Goal: Task Accomplishment & Management: Use online tool/utility

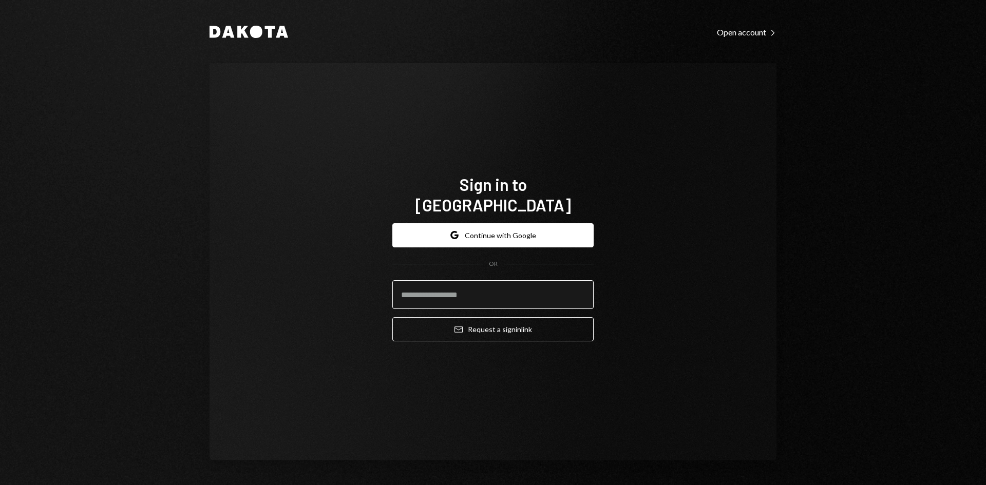
click at [464, 281] on input "email" at bounding box center [492, 294] width 201 height 29
type input "**********"
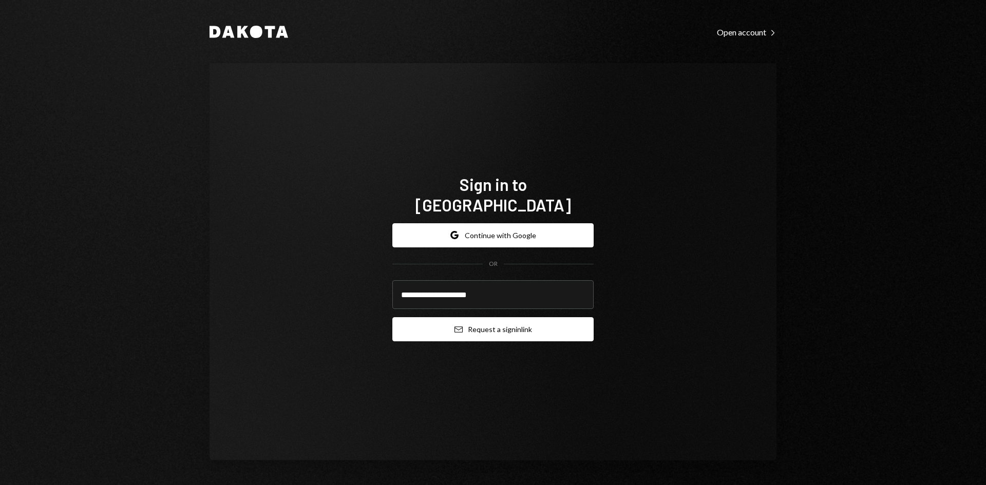
click at [466, 326] on button "Email Request a sign in link" at bounding box center [492, 329] width 201 height 24
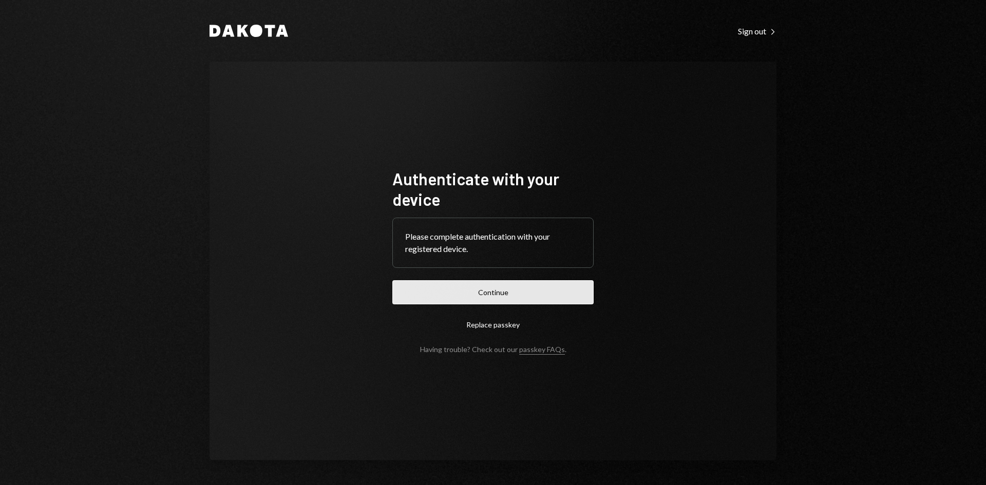
click at [466, 287] on button "Continue" at bounding box center [492, 292] width 201 height 24
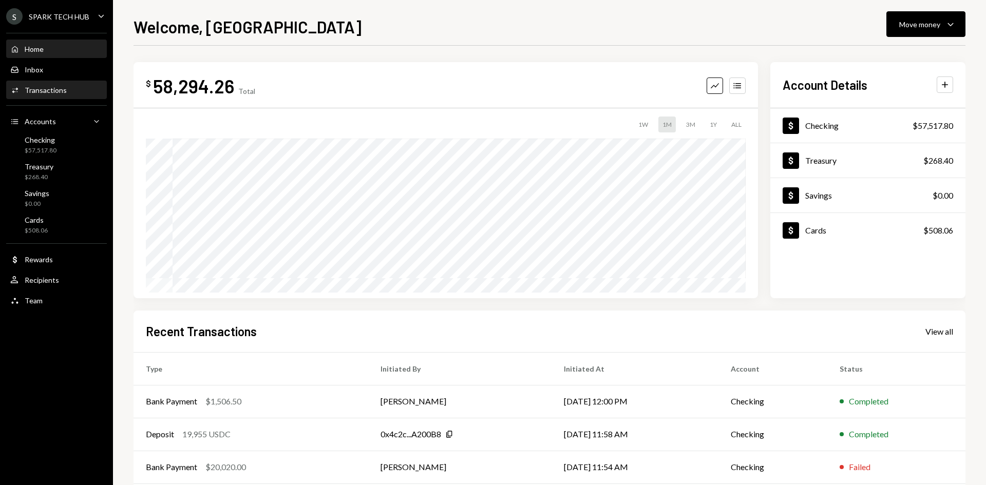
click at [42, 86] on div "Activities Transactions" at bounding box center [38, 90] width 57 height 9
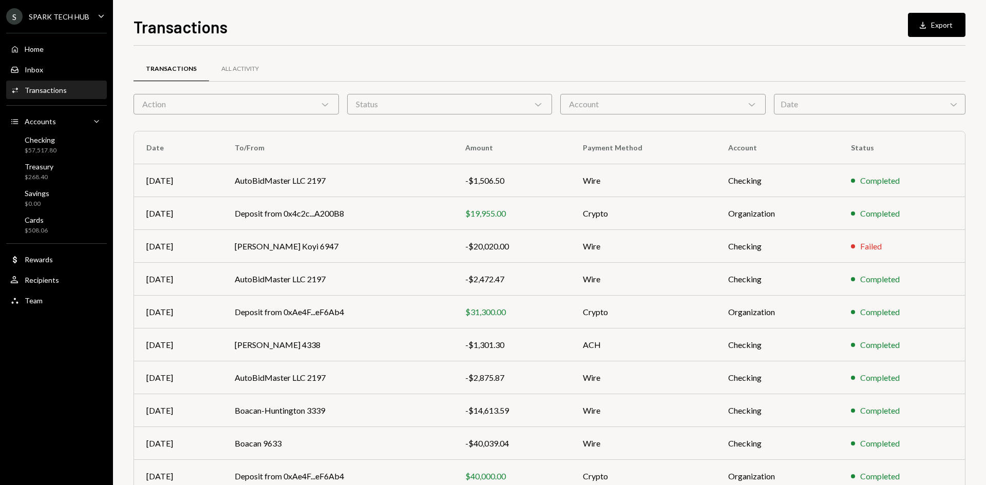
click at [233, 111] on div "Action Chevron Down" at bounding box center [236, 104] width 205 height 21
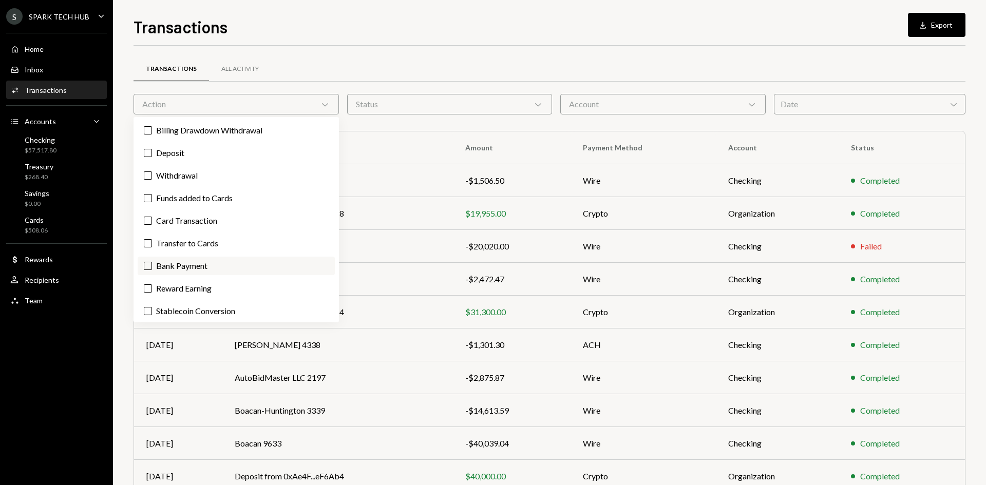
click at [175, 260] on label "Bank Payment" at bounding box center [236, 266] width 197 height 18
click at [152, 262] on button "Bank Payment" at bounding box center [148, 266] width 8 height 8
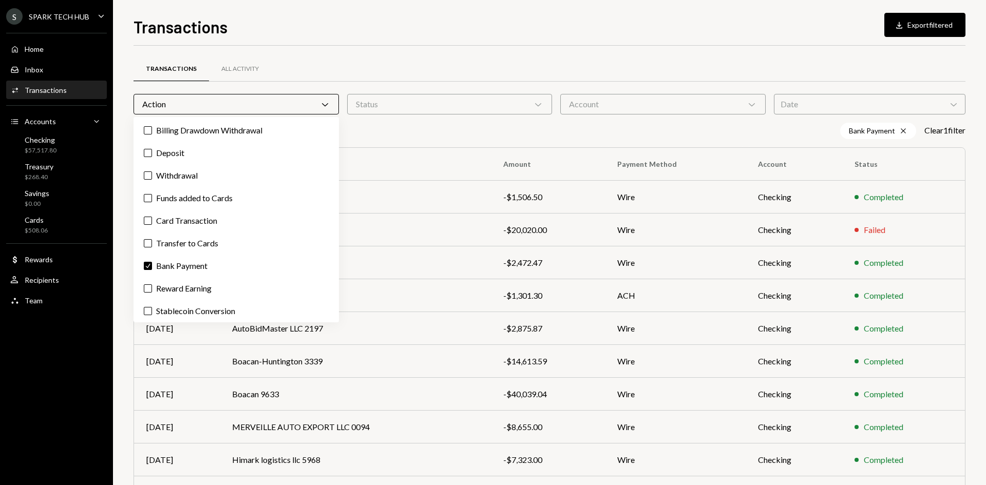
click at [673, 133] on div "Bank Payment Cross Clear 1 filter" at bounding box center [550, 131] width 832 height 16
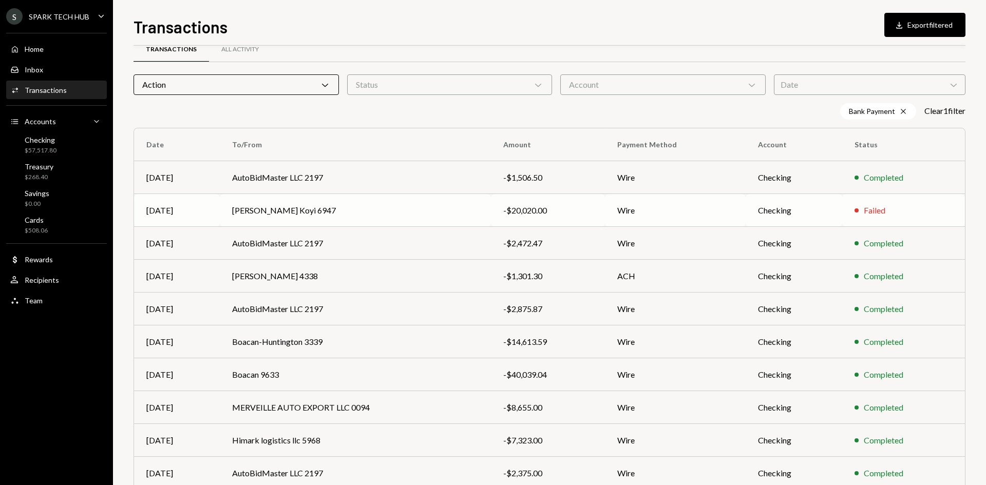
scroll to position [51, 0]
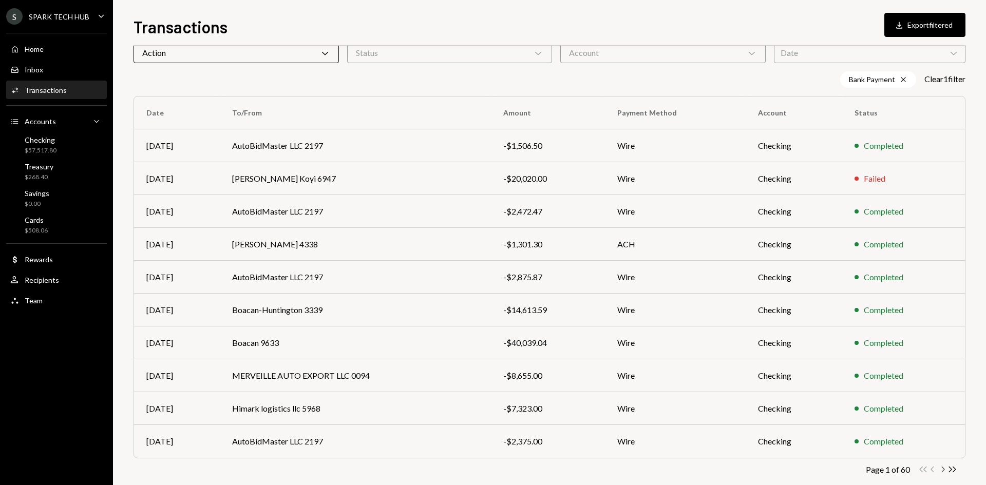
click at [945, 472] on icon "Chevron Right" at bounding box center [943, 470] width 10 height 10
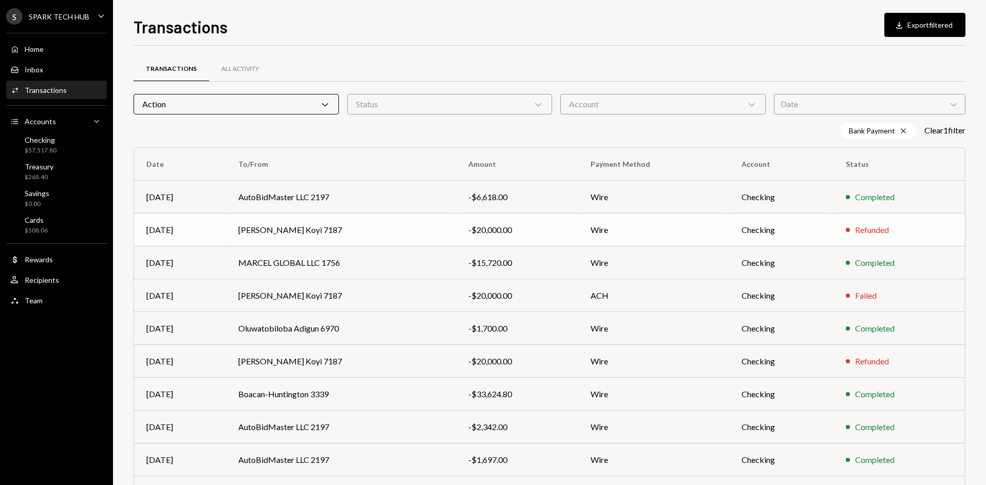
click at [522, 236] on div "-$20,000.00" at bounding box center [517, 230] width 98 height 12
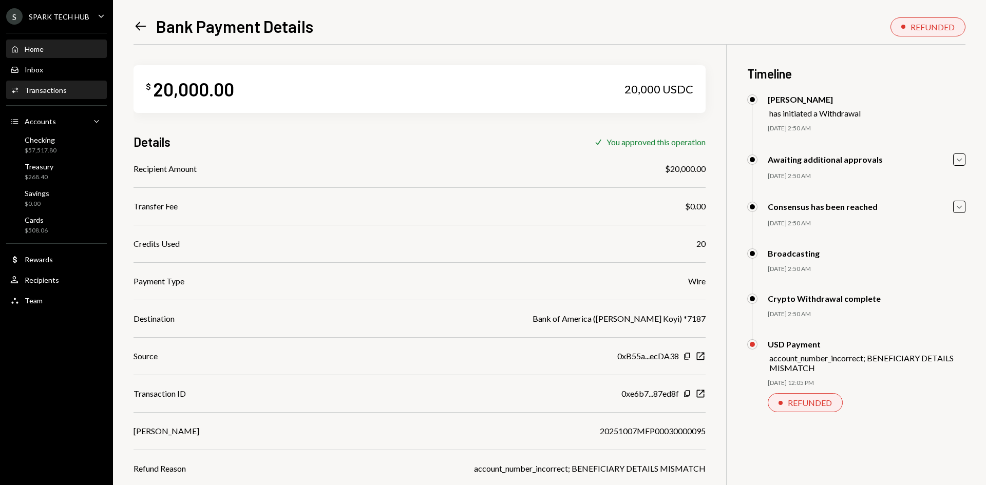
click at [73, 48] on div "Home Home" at bounding box center [56, 49] width 92 height 9
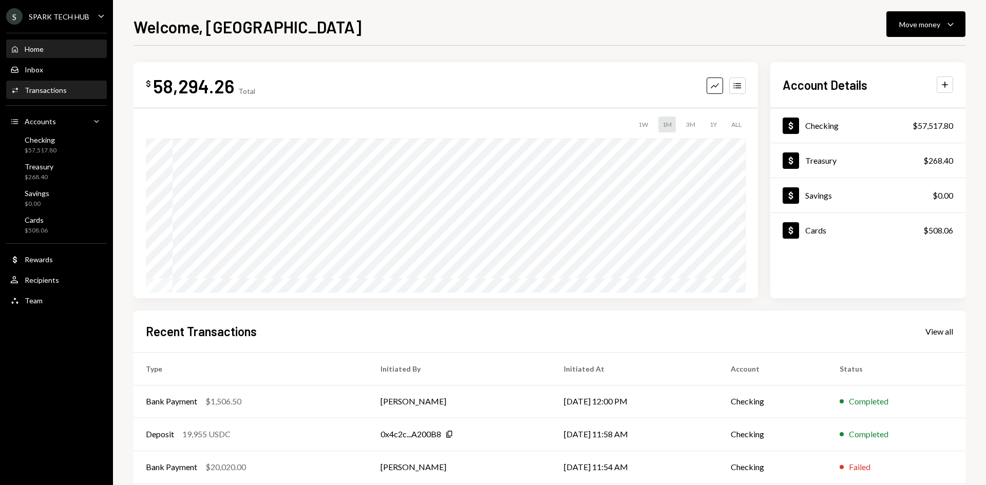
click at [41, 95] on div "Activities Transactions" at bounding box center [38, 90] width 57 height 9
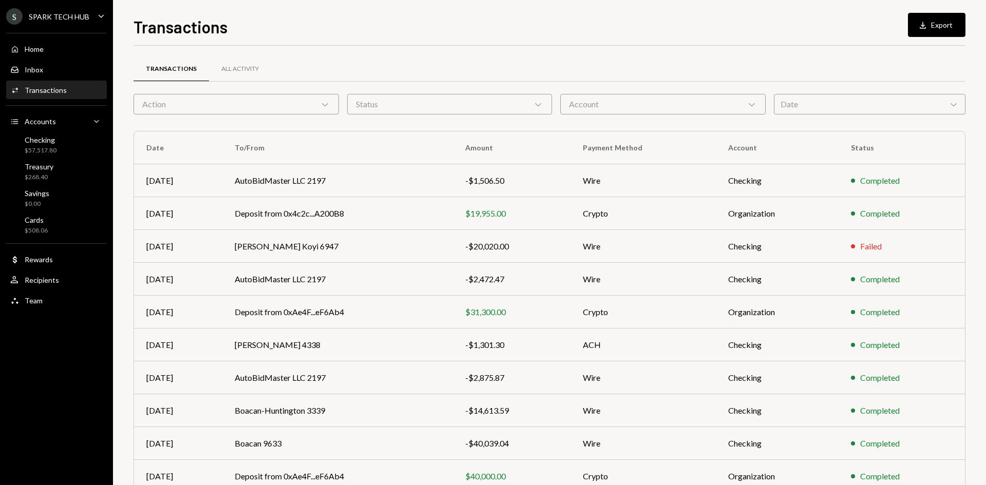
click at [489, 104] on div "Status Chevron Down" at bounding box center [449, 104] width 205 height 21
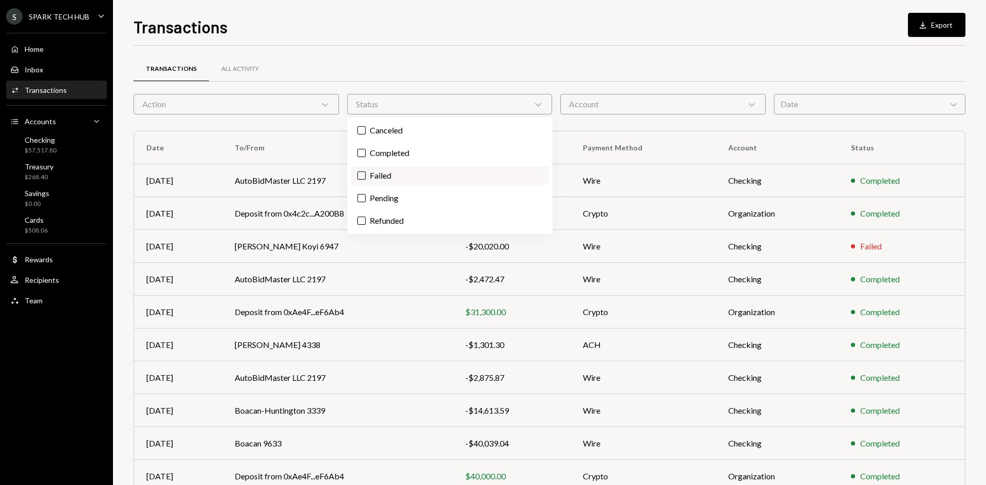
click at [384, 179] on label "Failed" at bounding box center [449, 175] width 197 height 18
click at [366, 179] on button "Failed" at bounding box center [362, 176] width 8 height 8
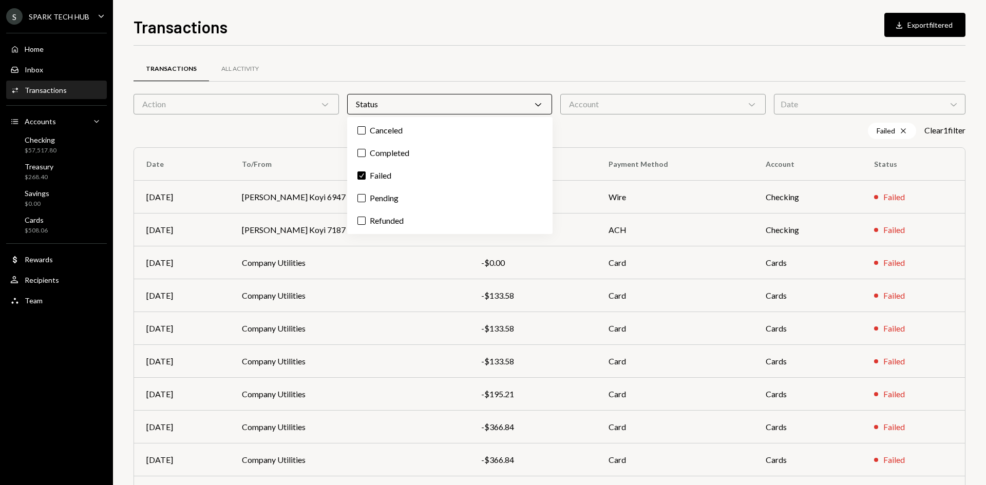
click at [407, 63] on div "Transactions All Activity" at bounding box center [550, 69] width 832 height 26
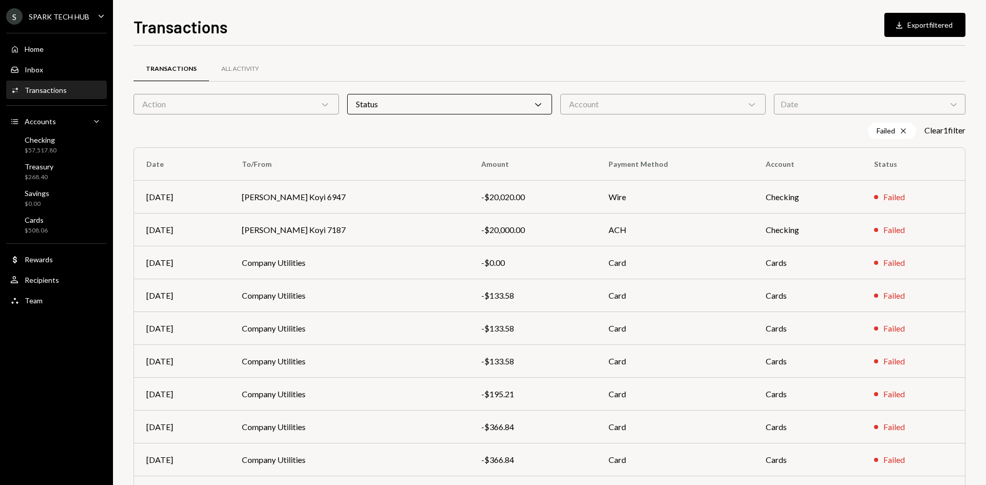
click at [309, 106] on div "Action Chevron Down" at bounding box center [236, 104] width 205 height 21
click at [181, 149] on label "Bank Payment" at bounding box center [236, 153] width 197 height 18
click at [152, 149] on button "Bank Payment" at bounding box center [148, 153] width 8 height 8
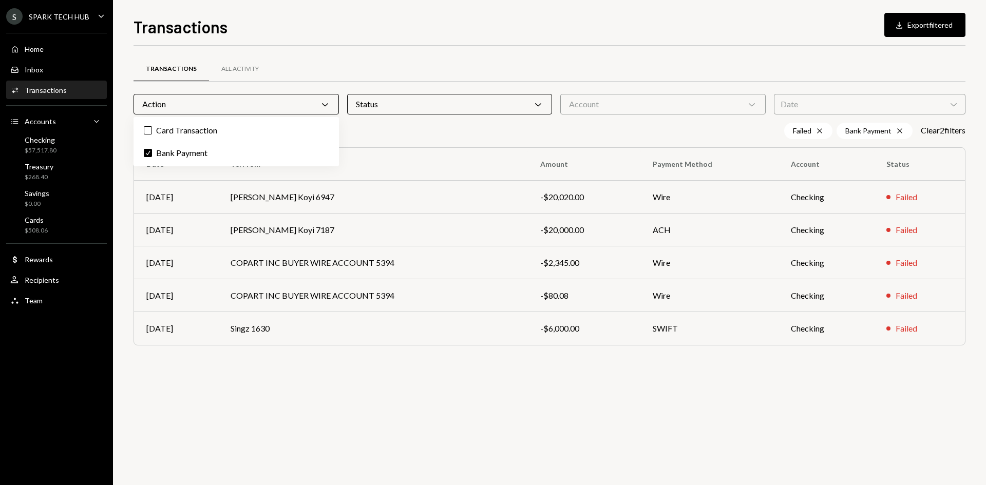
click at [310, 50] on div "Transactions All Activity Action Chevron Down Status Chevron Down Account Chevr…" at bounding box center [550, 206] width 832 height 321
click at [558, 206] on td "-$20,020.00" at bounding box center [584, 197] width 112 height 33
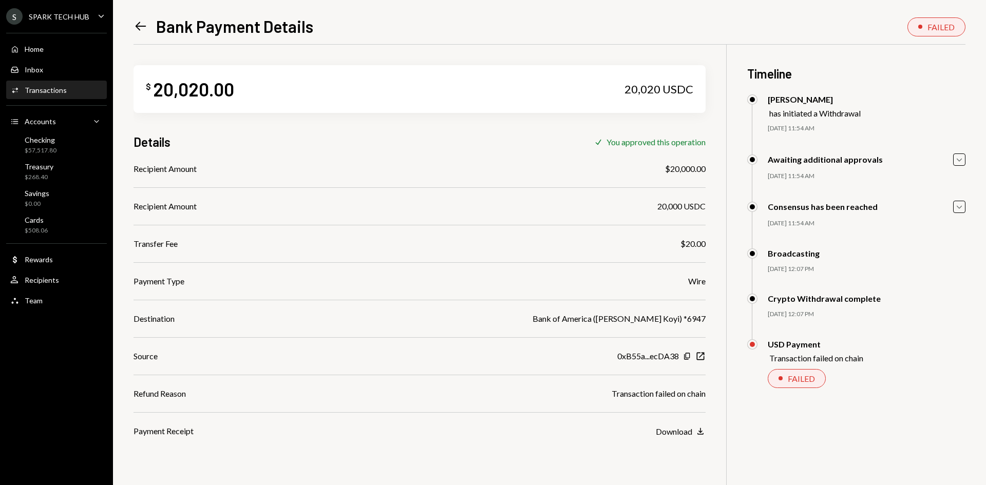
click at [52, 92] on div "Transactions" at bounding box center [46, 90] width 42 height 9
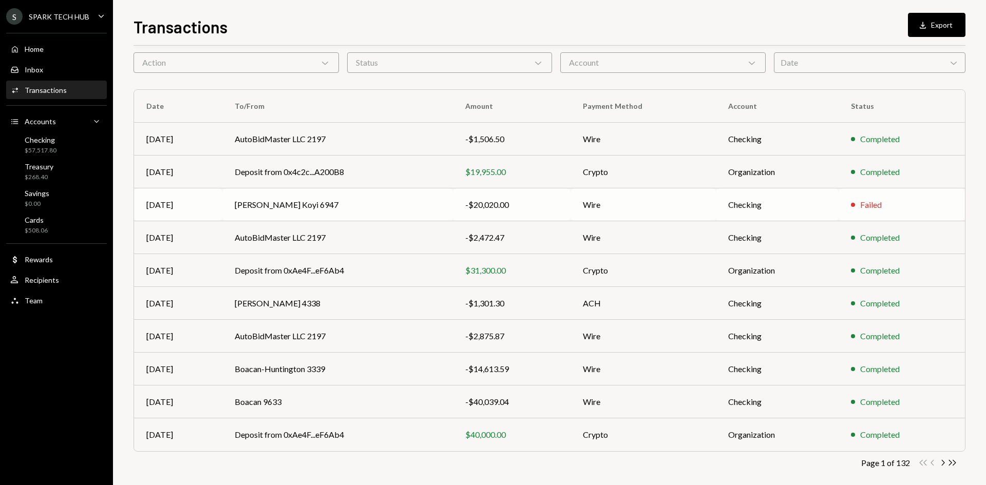
scroll to position [51, 0]
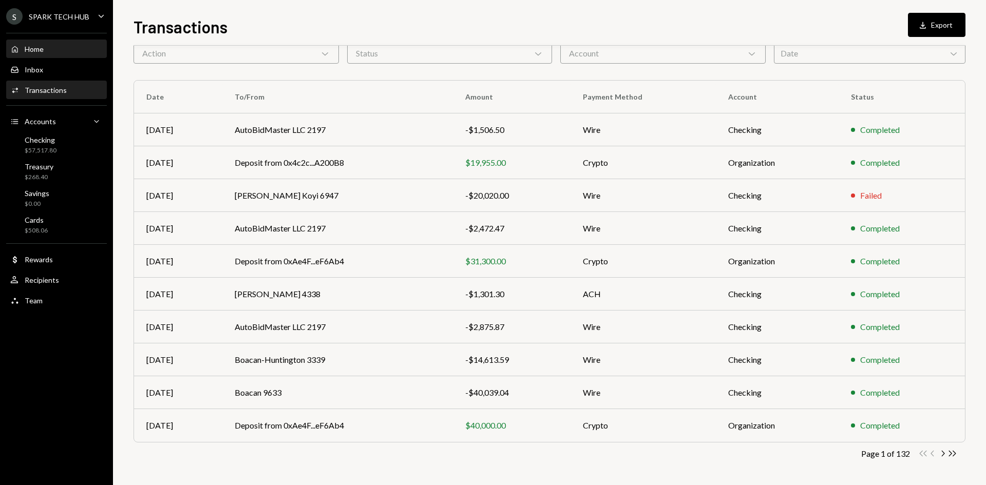
click at [90, 55] on div "Home Home" at bounding box center [56, 49] width 92 height 17
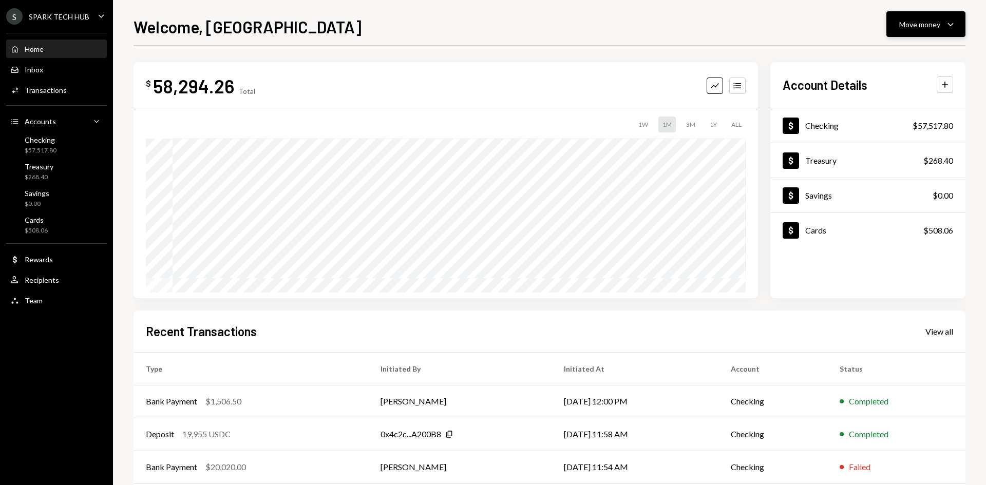
click at [910, 22] on div "Move money" at bounding box center [919, 24] width 41 height 11
click at [894, 54] on div "Send" at bounding box center [917, 55] width 75 height 11
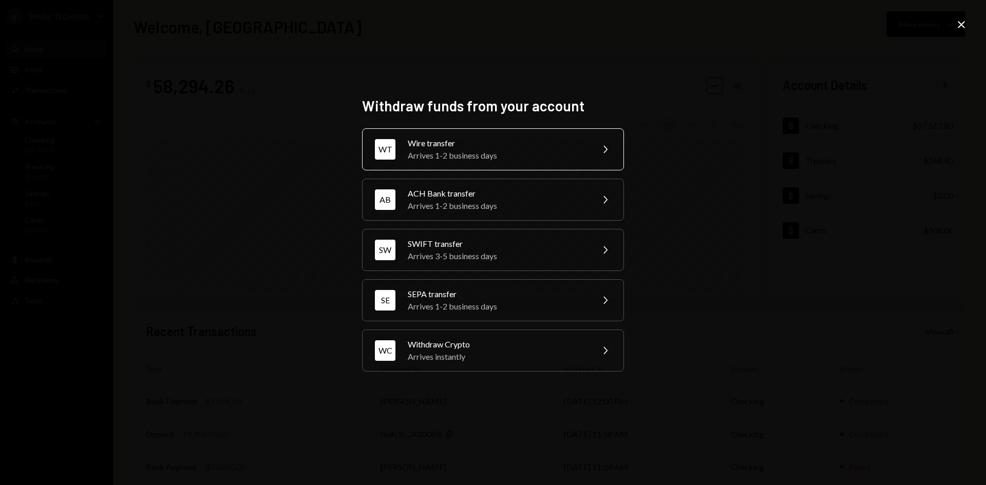
click at [559, 158] on div "Arrives 1-2 business days" at bounding box center [497, 155] width 179 height 12
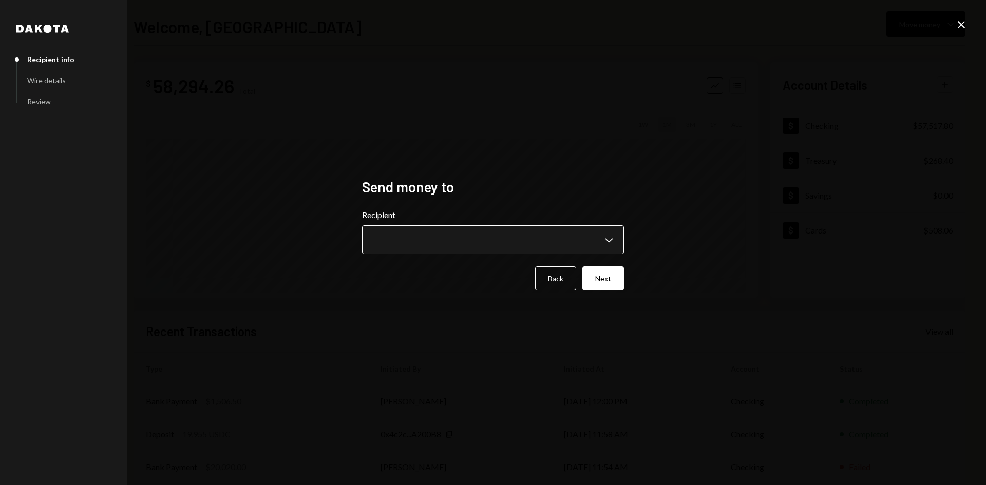
click at [613, 243] on body "**********" at bounding box center [493, 242] width 986 height 485
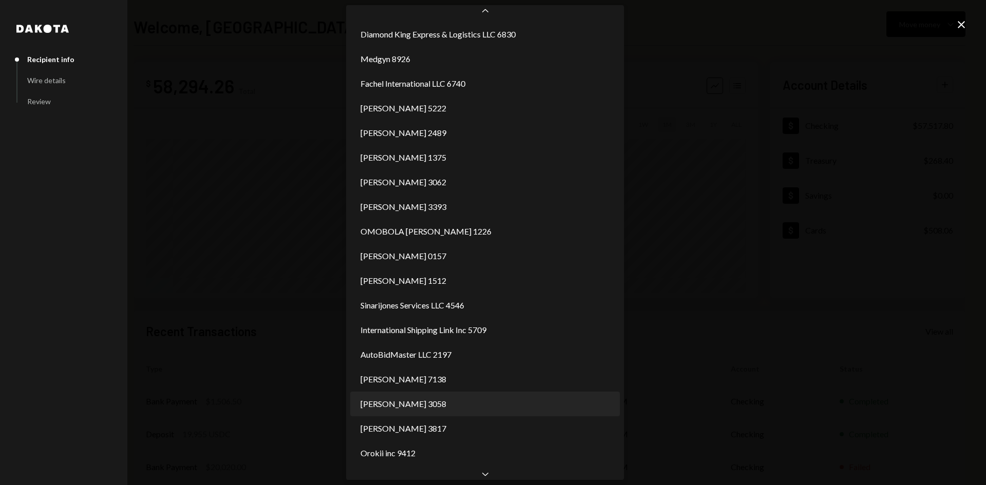
scroll to position [887, 0]
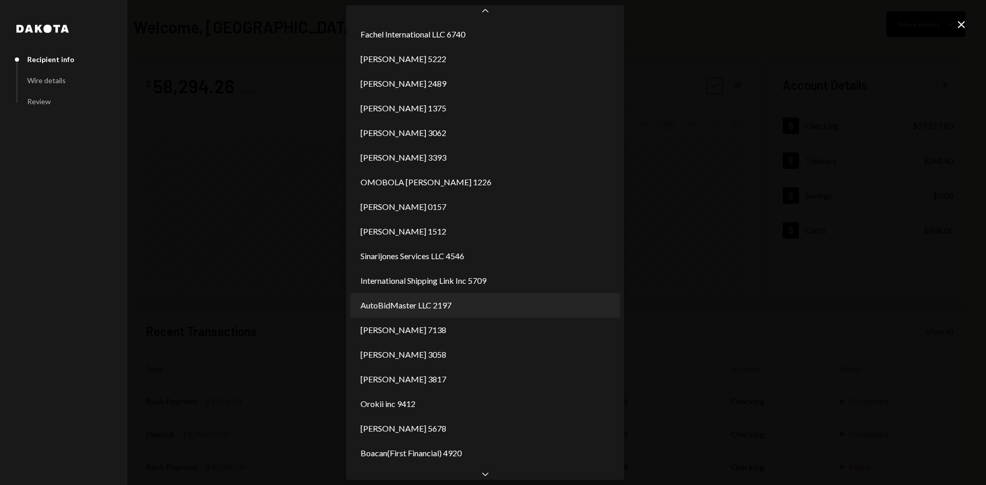
select select "**********"
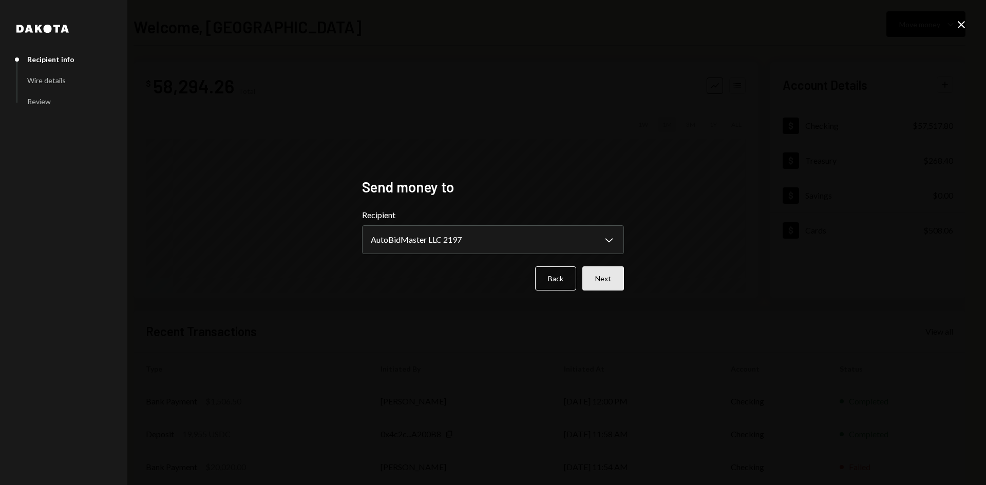
click at [598, 281] on button "Next" at bounding box center [604, 279] width 42 height 24
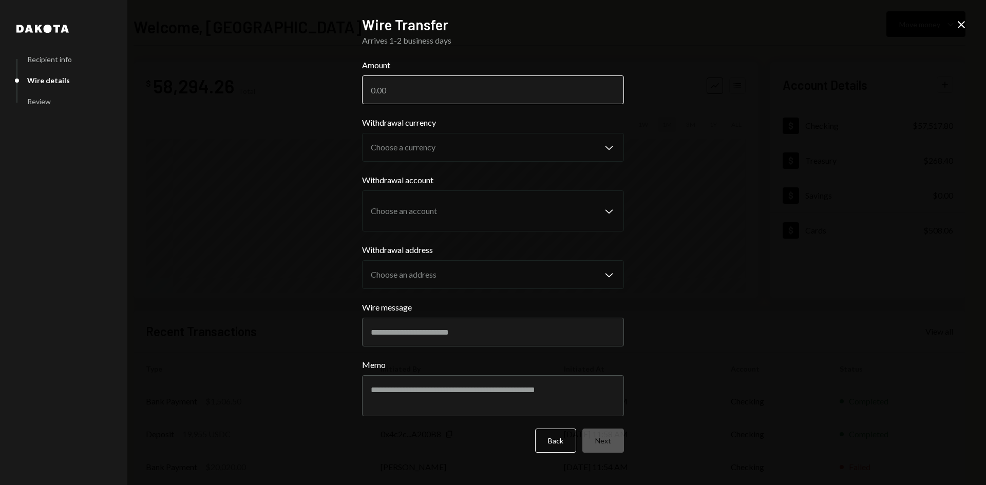
click at [495, 95] on input "Amount" at bounding box center [493, 90] width 262 height 29
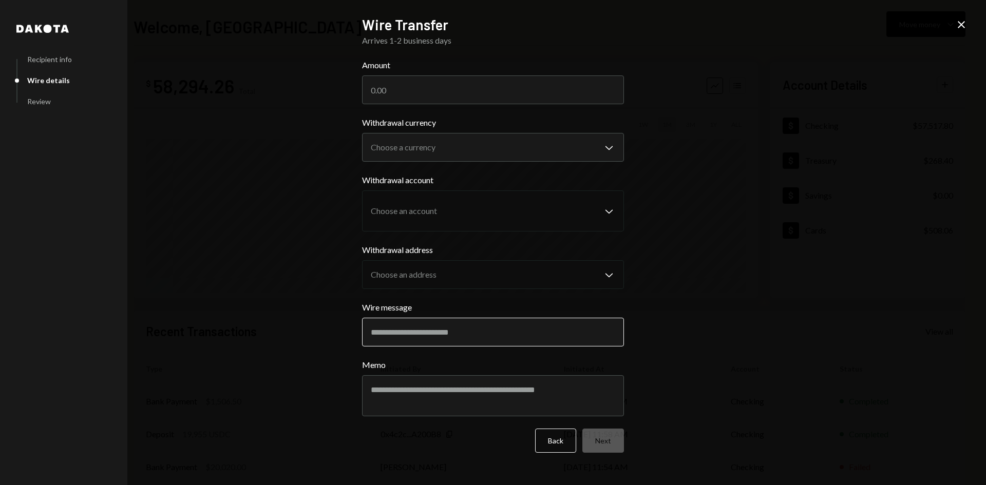
click at [458, 336] on input "Wire message" at bounding box center [493, 332] width 262 height 29
paste input "**********"
type input "**********"
click at [438, 391] on textarea "Memo" at bounding box center [493, 395] width 262 height 41
paste textarea "**********"
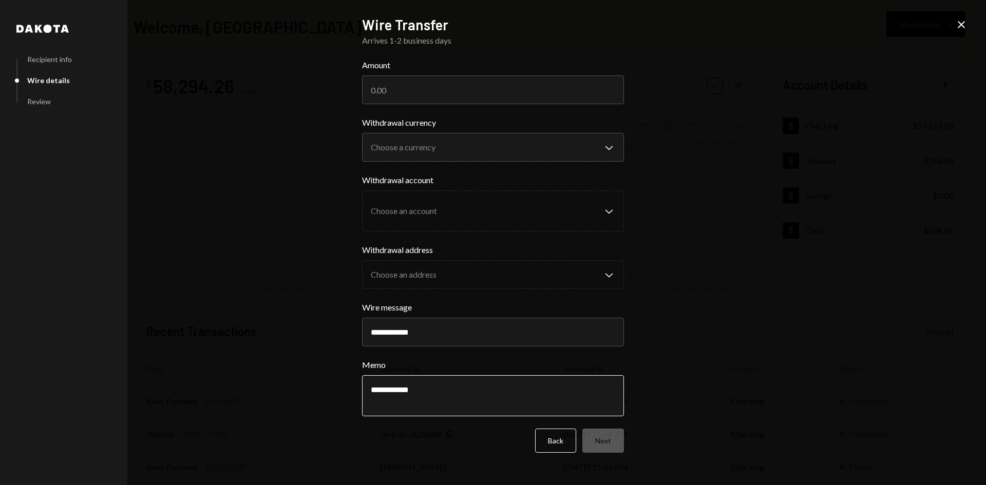
type textarea "**********"
click at [389, 82] on input "Amount" at bounding box center [493, 90] width 262 height 29
type input "17558"
click at [459, 143] on body "S SPARK TECH HUB Caret Down Home Home Inbox Inbox Activities Transactions Accou…" at bounding box center [493, 242] width 986 height 485
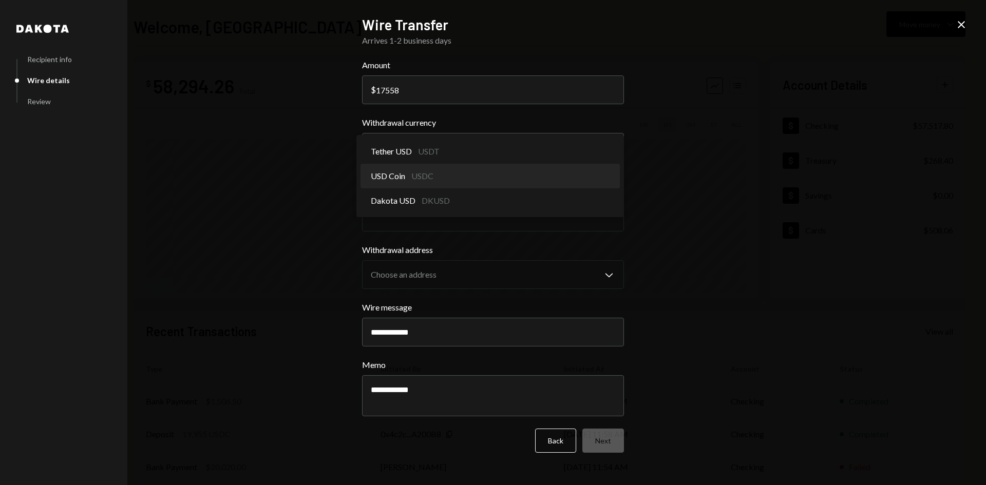
select select "****"
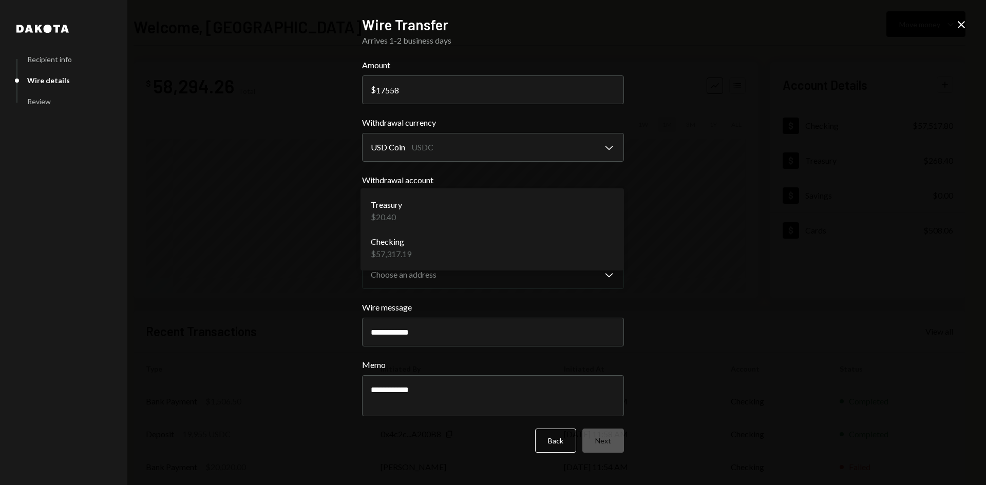
click at [439, 214] on body "S SPARK TECH HUB Caret Down Home Home Inbox Inbox Activities Transactions Accou…" at bounding box center [493, 242] width 986 height 485
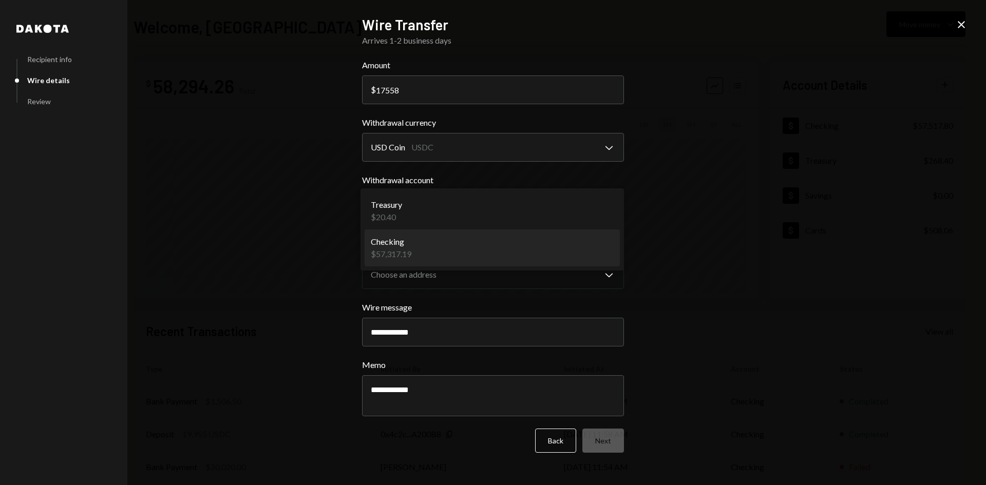
select select "**********"
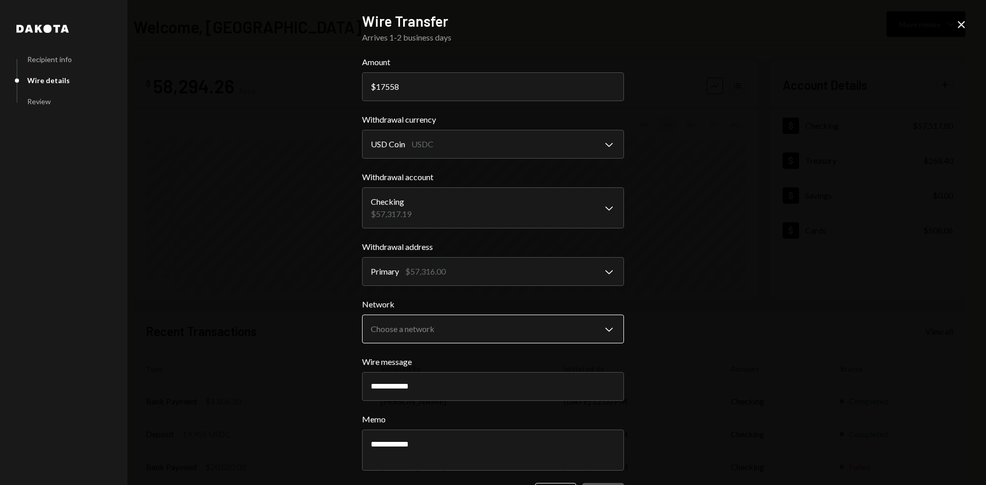
click at [472, 321] on body "S SPARK TECH HUB Caret Down Home Home Inbox Inbox Activities Transactions Accou…" at bounding box center [493, 242] width 986 height 485
select select "**********"
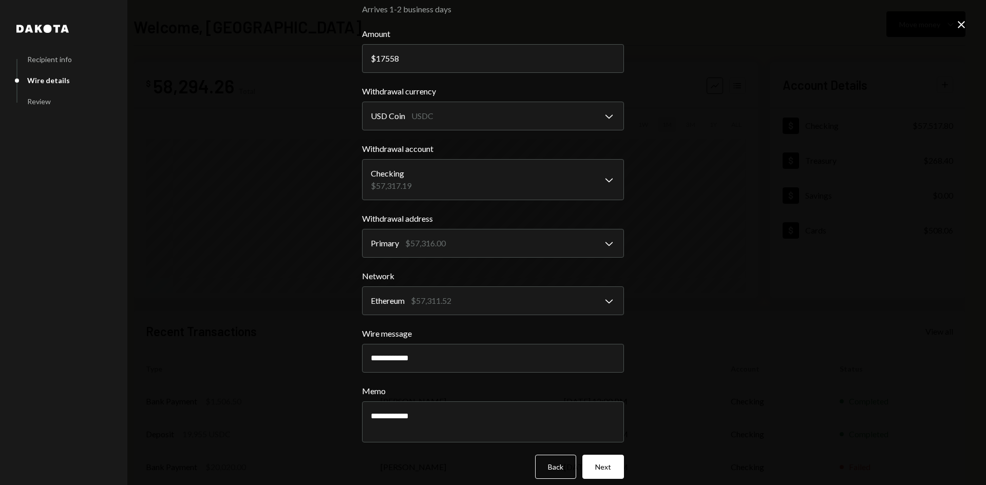
scroll to position [39, 0]
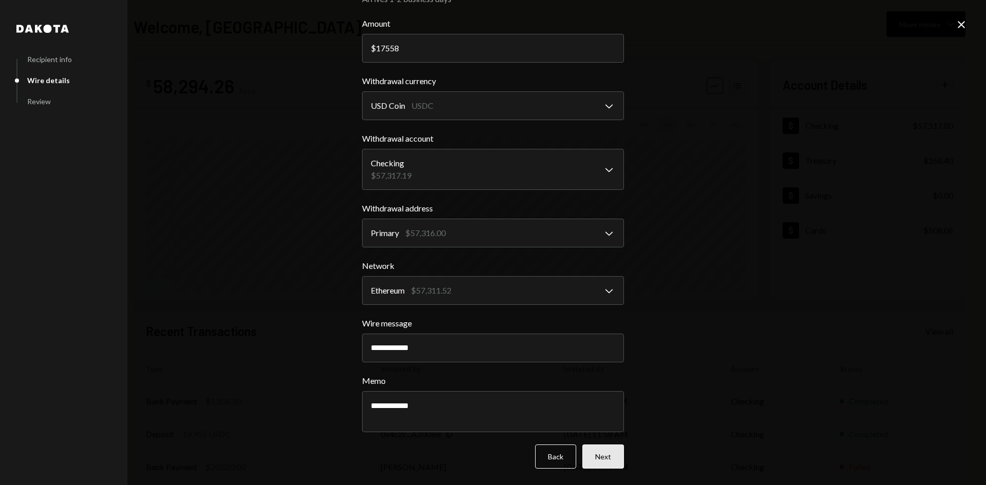
click at [613, 460] on button "Next" at bounding box center [604, 457] width 42 height 24
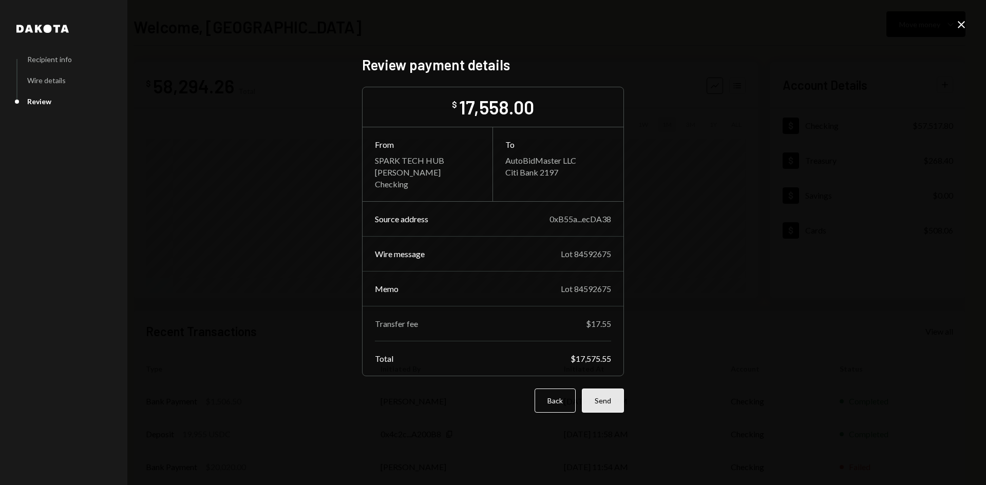
click at [607, 396] on button "Send" at bounding box center [603, 401] width 42 height 24
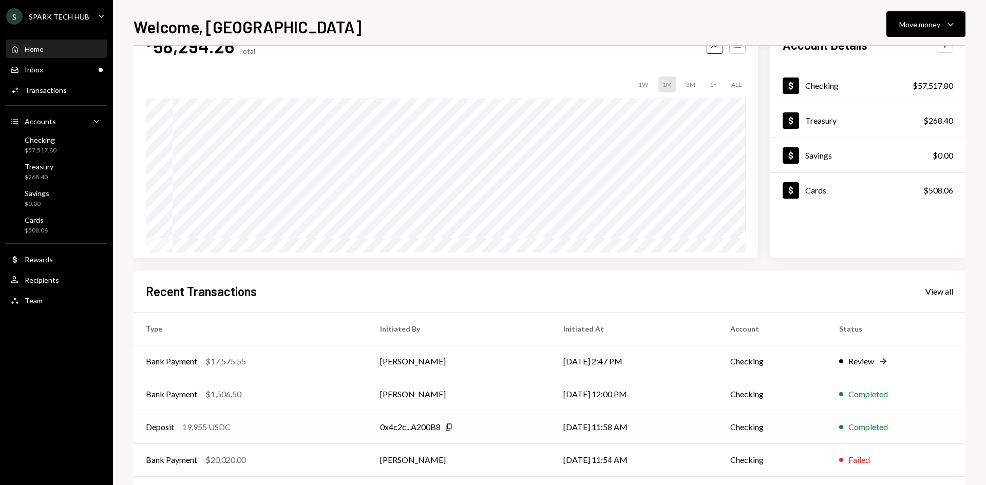
scroll to position [85, 0]
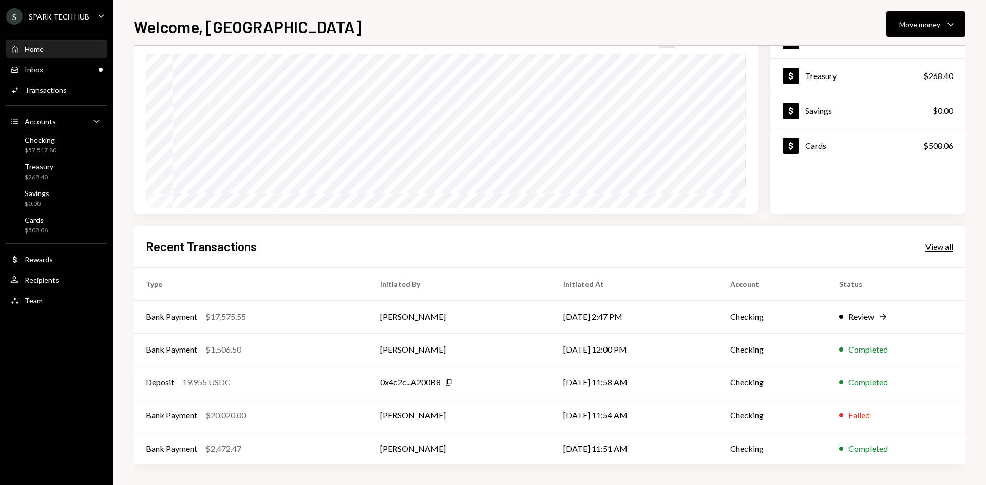
click at [931, 248] on div "View all" at bounding box center [940, 247] width 28 height 10
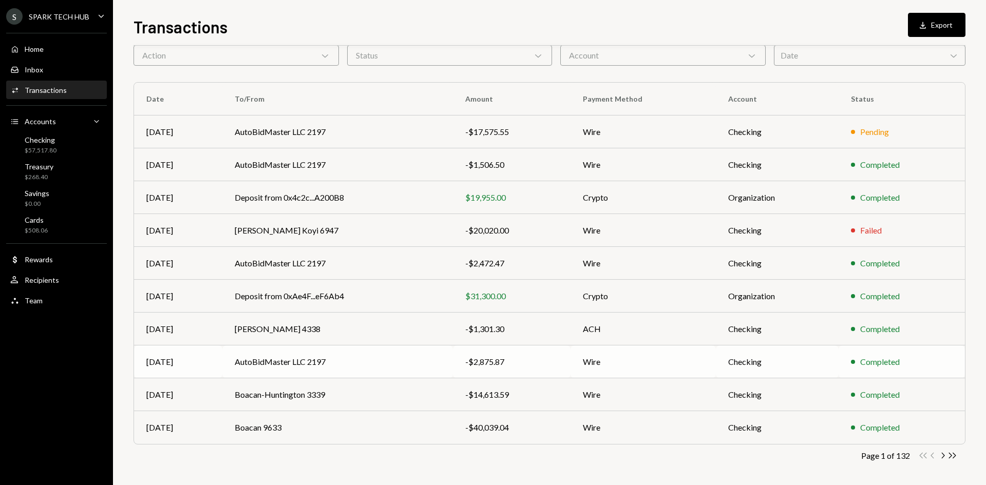
scroll to position [51, 0]
click at [948, 455] on icon "Double Arrow Right" at bounding box center [953, 454] width 10 height 10
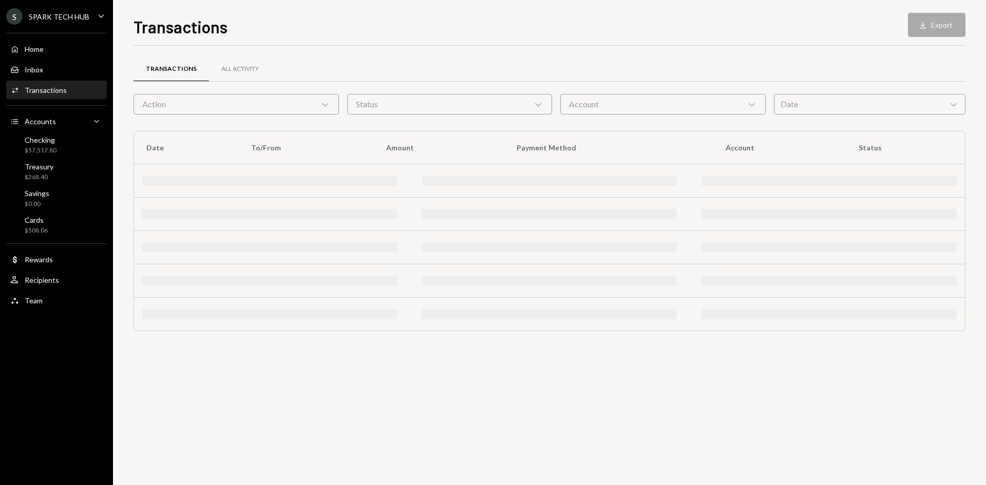
scroll to position [0, 0]
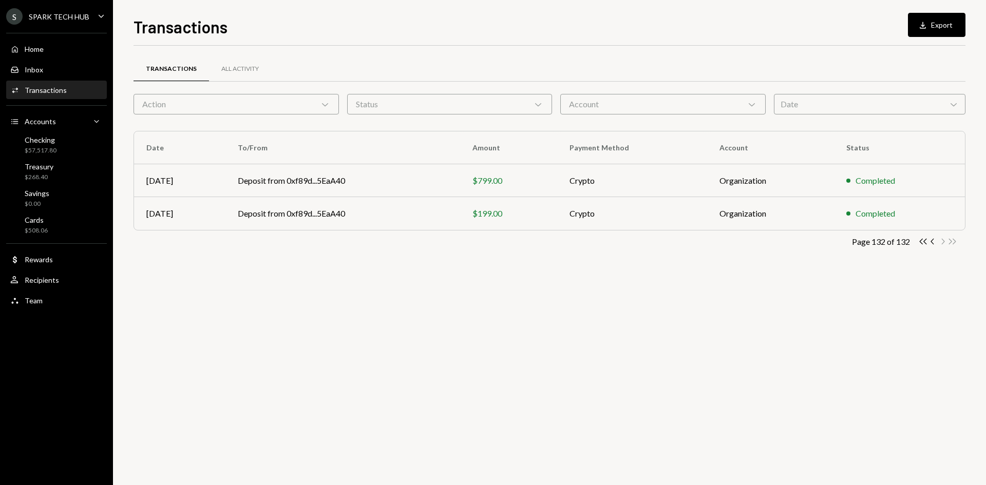
click at [917, 242] on div "Page 132 of 132 Double Arrow Left Chevron Left Chevron Right Double Arrow Right" at bounding box center [550, 242] width 832 height 10
click at [919, 241] on icon "Double Arrow Left" at bounding box center [923, 242] width 10 height 10
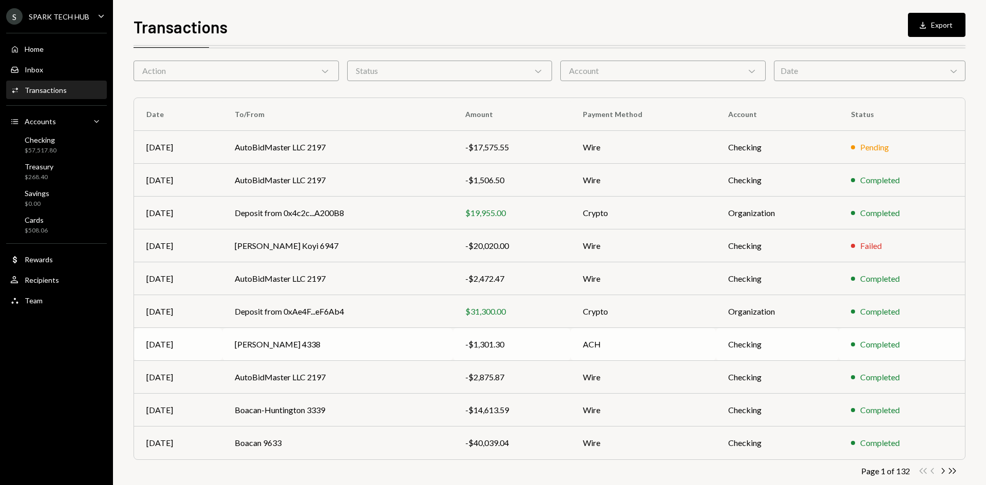
scroll to position [51, 0]
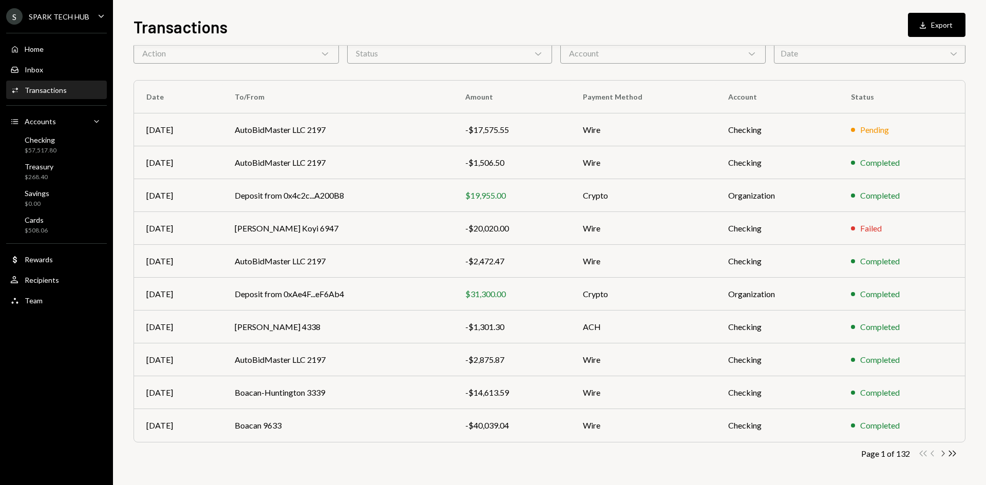
click at [944, 453] on icon "button" at bounding box center [943, 454] width 3 height 6
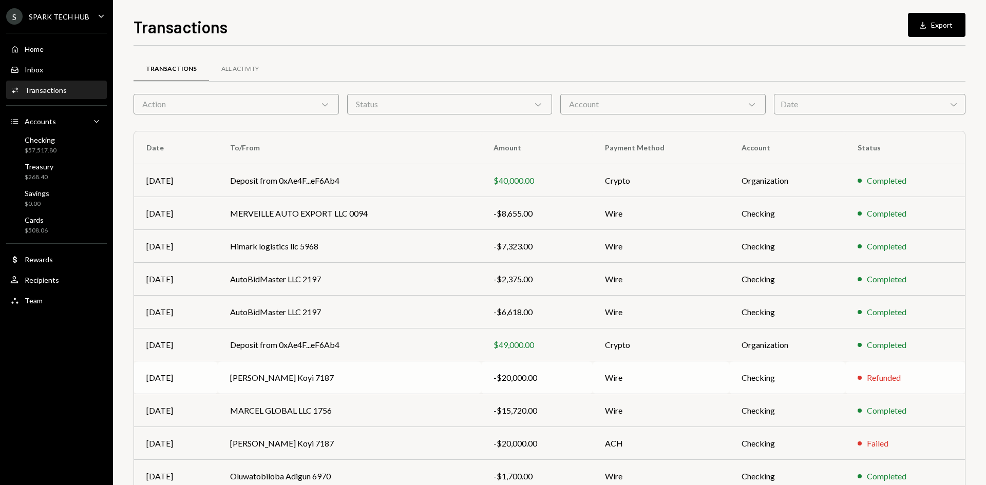
click at [716, 368] on td "Wire" at bounding box center [661, 378] width 137 height 33
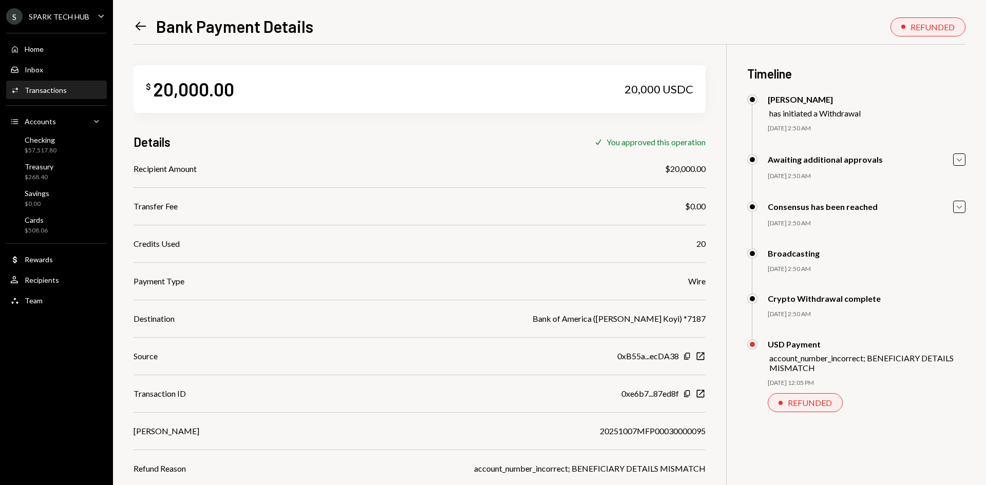
click at [34, 39] on div "Home Home Inbox Inbox Activities Transactions Accounts Accounts Caret Down Chec…" at bounding box center [56, 169] width 113 height 285
click at [35, 46] on div "Home" at bounding box center [34, 49] width 19 height 9
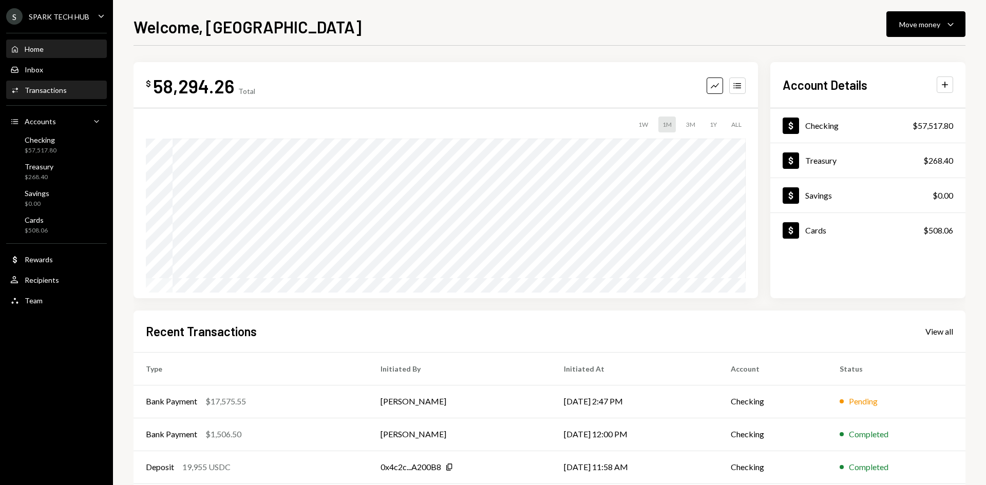
click at [92, 92] on div "Activities Transactions" at bounding box center [56, 90] width 92 height 9
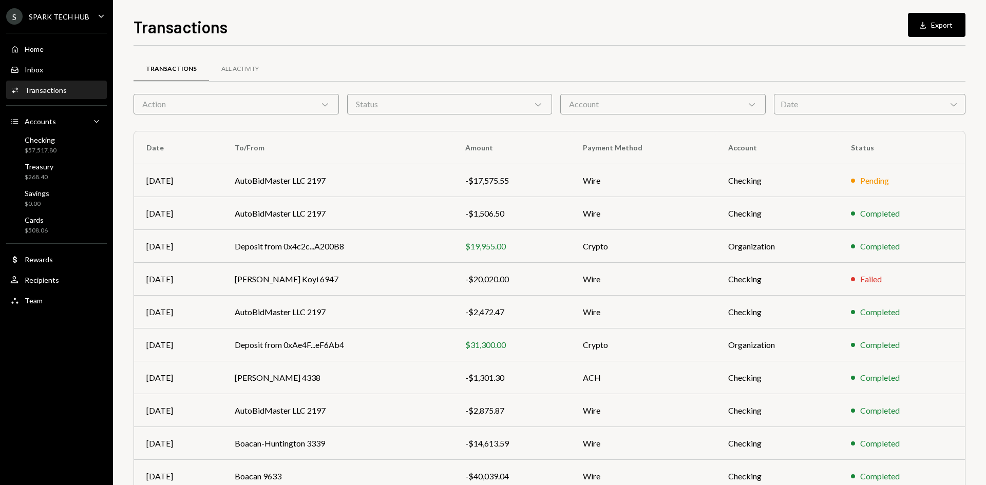
click at [491, 110] on div "Status Chevron Down" at bounding box center [449, 104] width 205 height 21
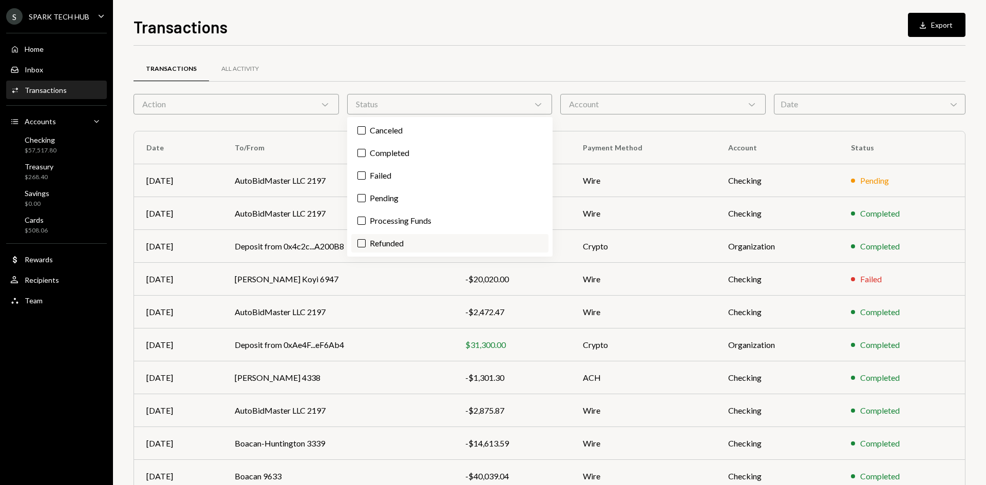
click at [392, 243] on label "Refunded" at bounding box center [449, 243] width 197 height 18
click at [366, 243] on button "Refunded" at bounding box center [362, 243] width 8 height 8
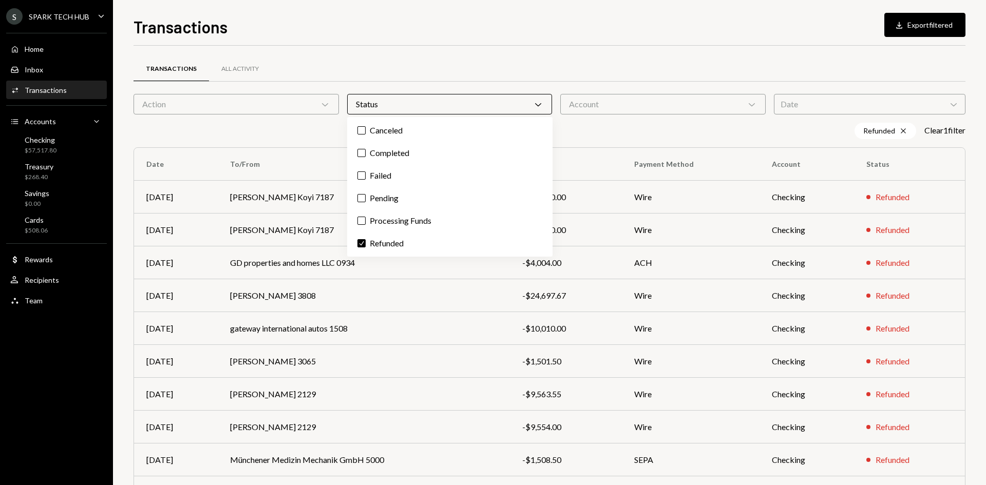
click at [332, 125] on div "Refunded Cross Clear 1 filter" at bounding box center [550, 131] width 832 height 16
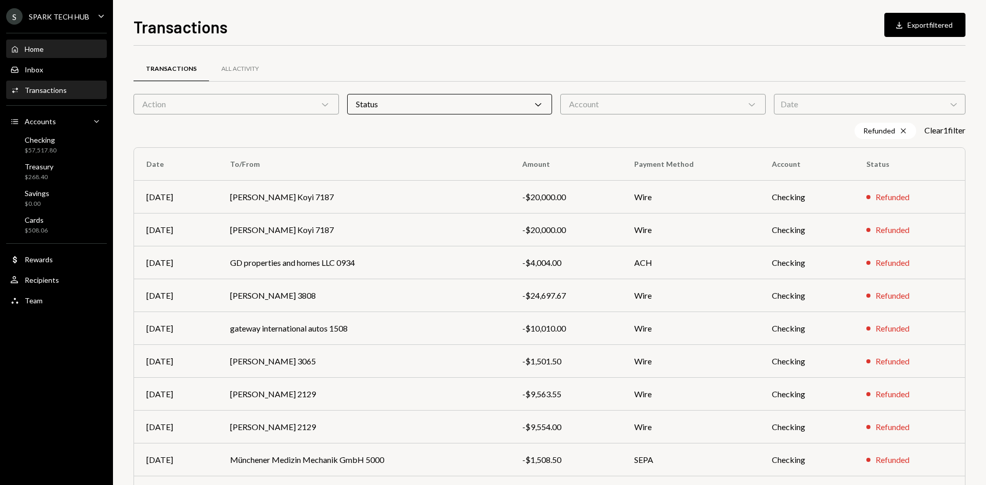
click at [49, 54] on div "Home Home" at bounding box center [56, 49] width 92 height 17
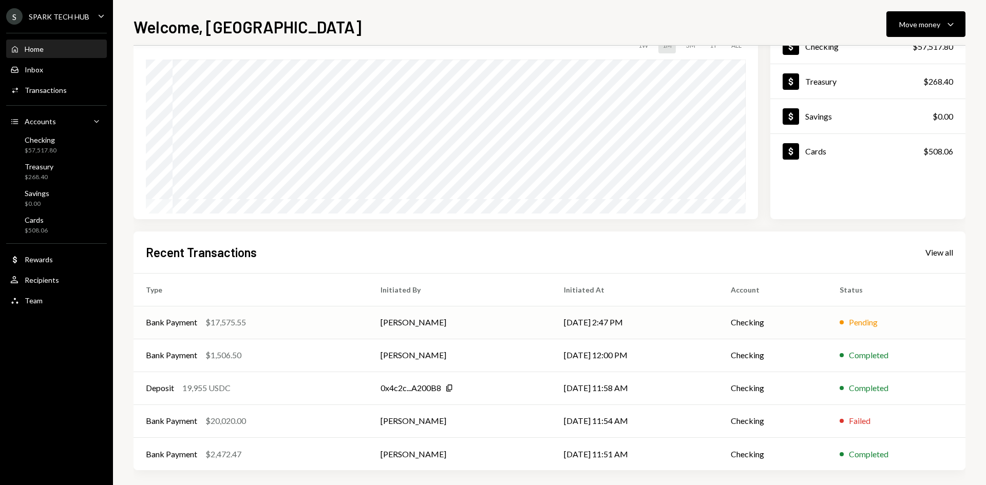
scroll to position [85, 0]
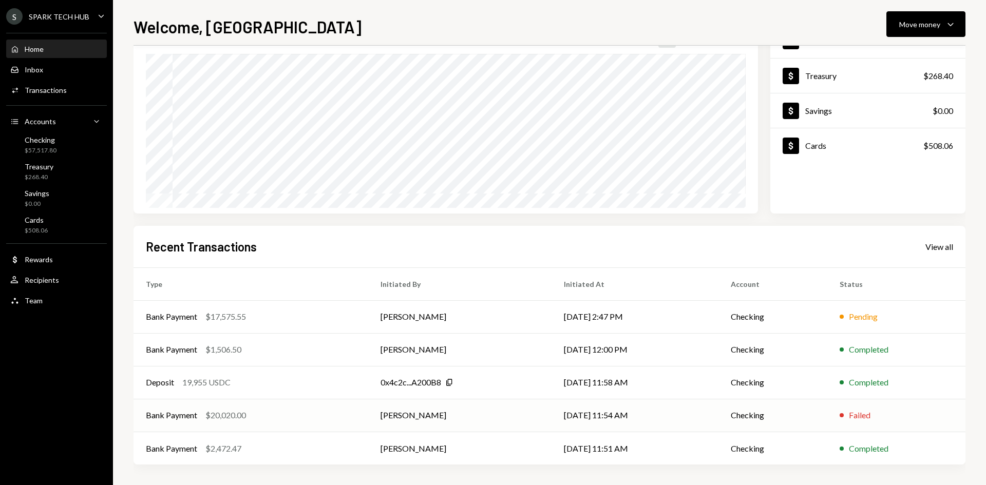
click at [735, 411] on td "Checking" at bounding box center [773, 415] width 109 height 33
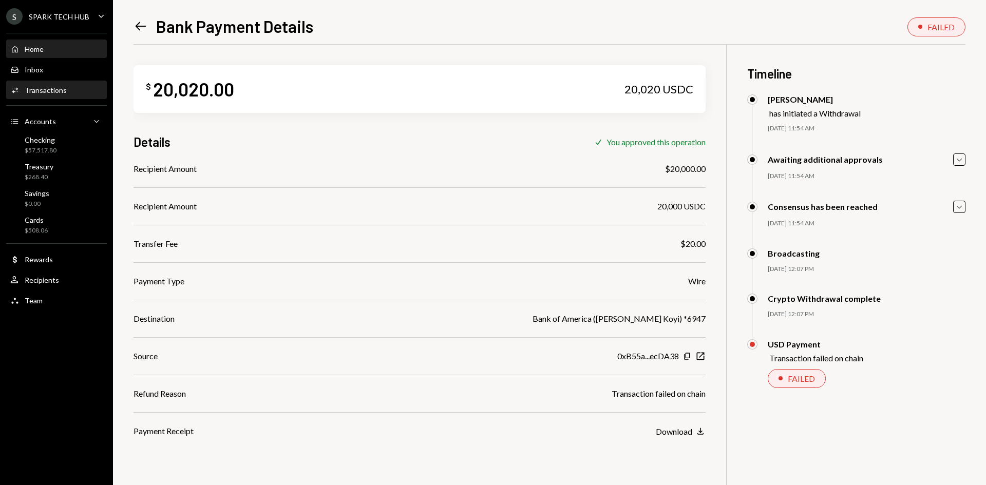
click at [39, 50] on div "Home" at bounding box center [34, 49] width 19 height 9
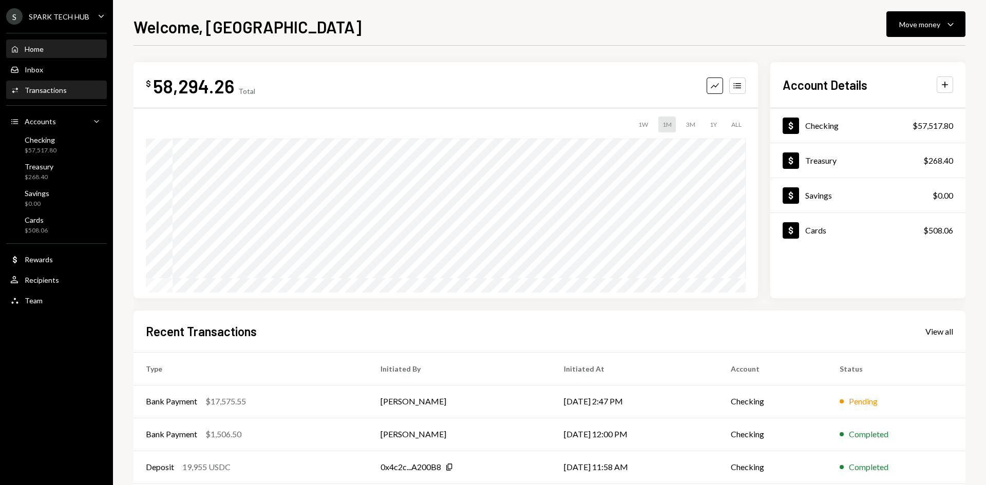
click at [61, 97] on div "Activities Transactions" at bounding box center [56, 90] width 92 height 17
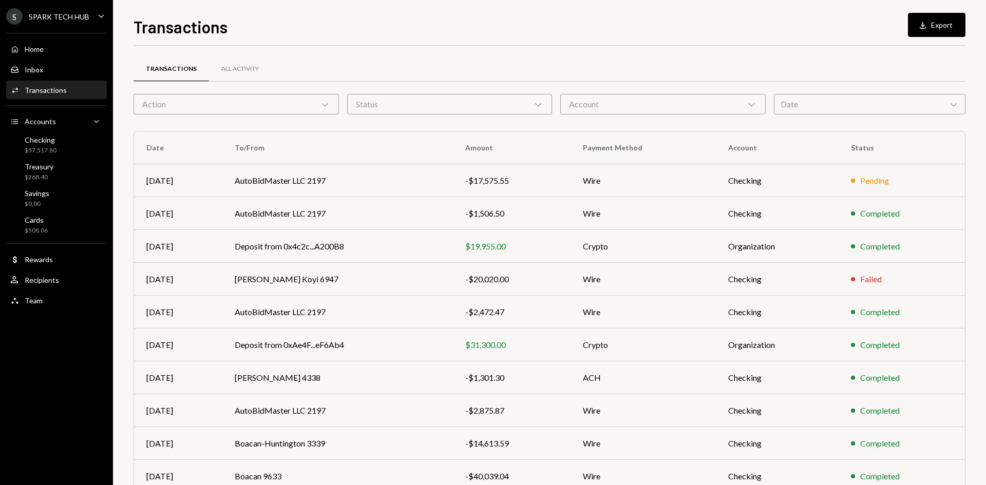
click at [509, 107] on div "Status Chevron Down" at bounding box center [449, 104] width 205 height 21
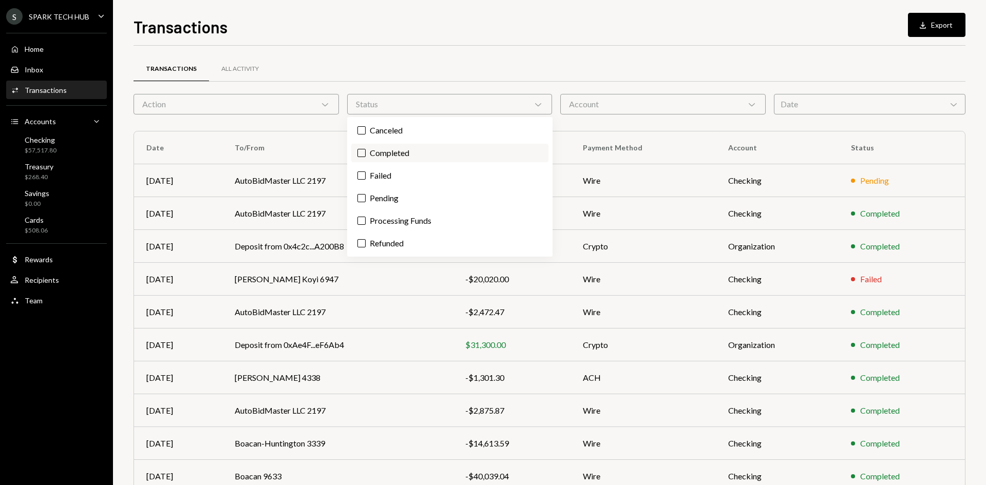
click at [456, 154] on label "Completed" at bounding box center [449, 153] width 197 height 18
click at [366, 154] on button "Completed" at bounding box center [362, 153] width 8 height 8
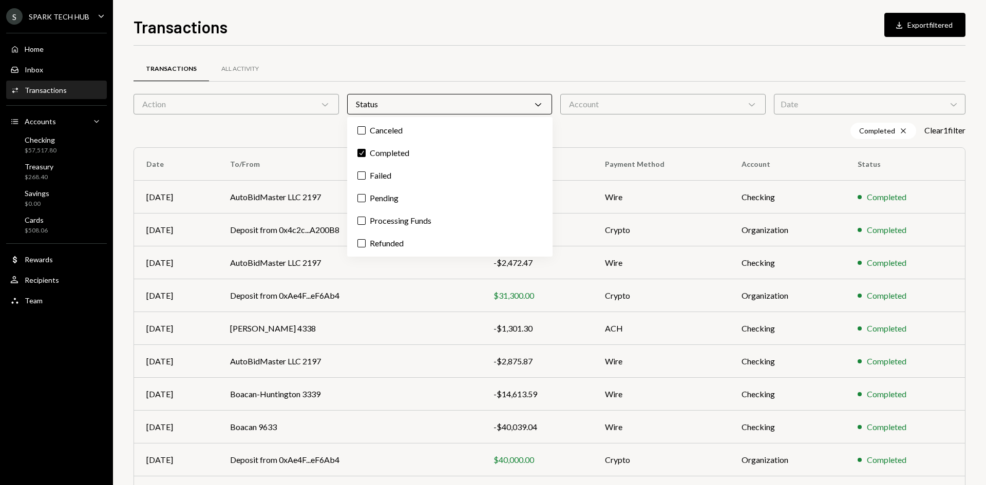
click at [166, 112] on div "Action Chevron Down" at bounding box center [236, 104] width 205 height 21
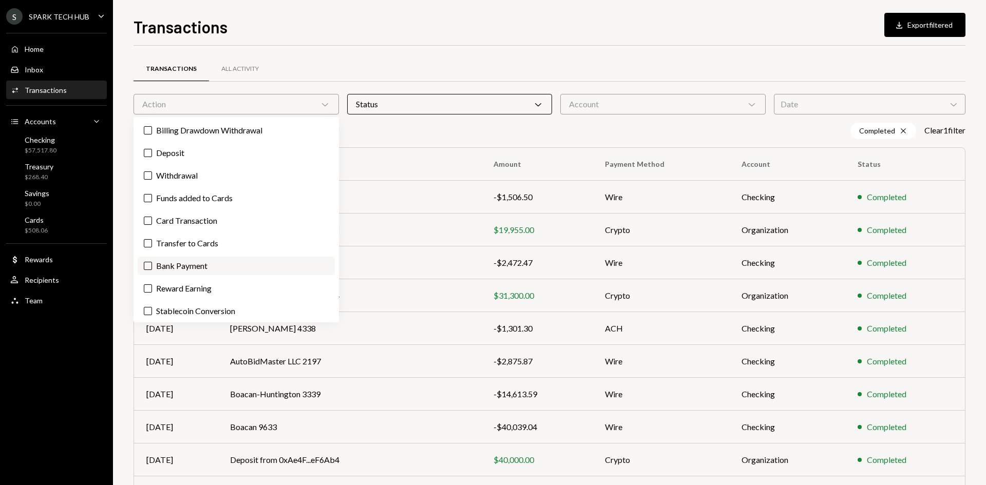
click at [212, 257] on label "Bank Payment" at bounding box center [236, 266] width 197 height 18
click at [152, 262] on button "Bank Payment" at bounding box center [148, 266] width 8 height 8
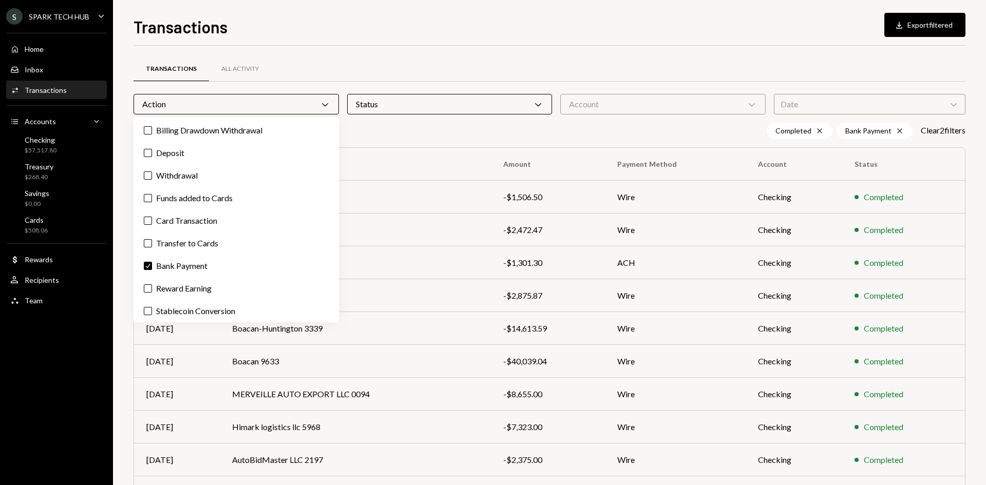
click at [369, 132] on div "Completed Cross Bank Payment Cross Clear 2 filter s" at bounding box center [550, 131] width 832 height 16
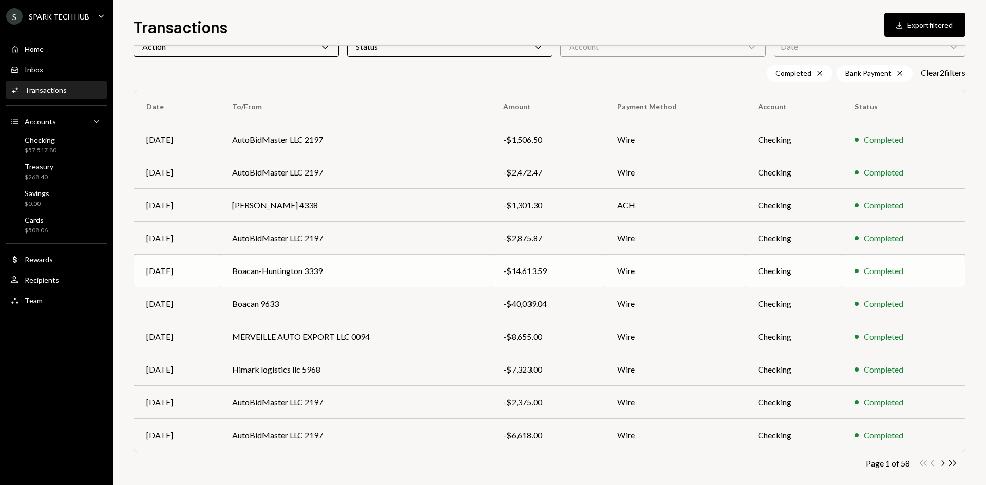
scroll to position [67, 0]
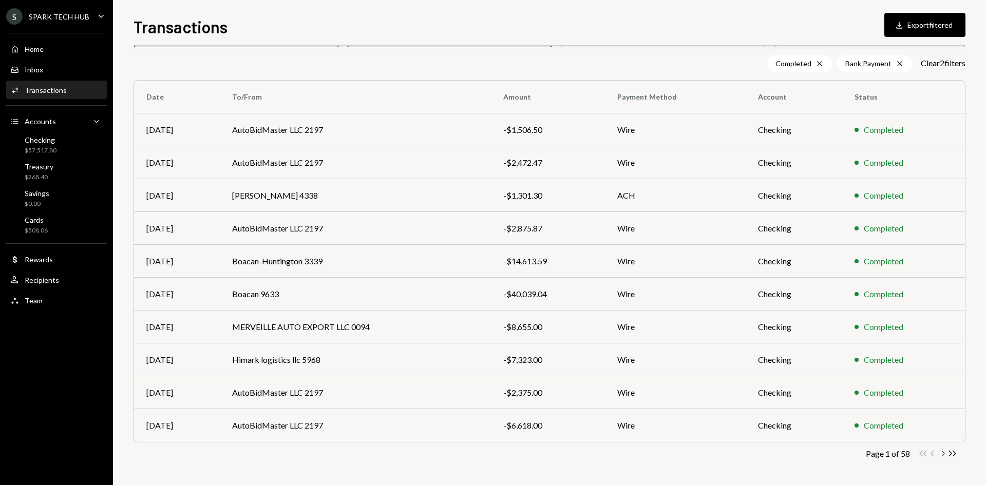
click at [945, 454] on icon "Chevron Right" at bounding box center [943, 454] width 10 height 10
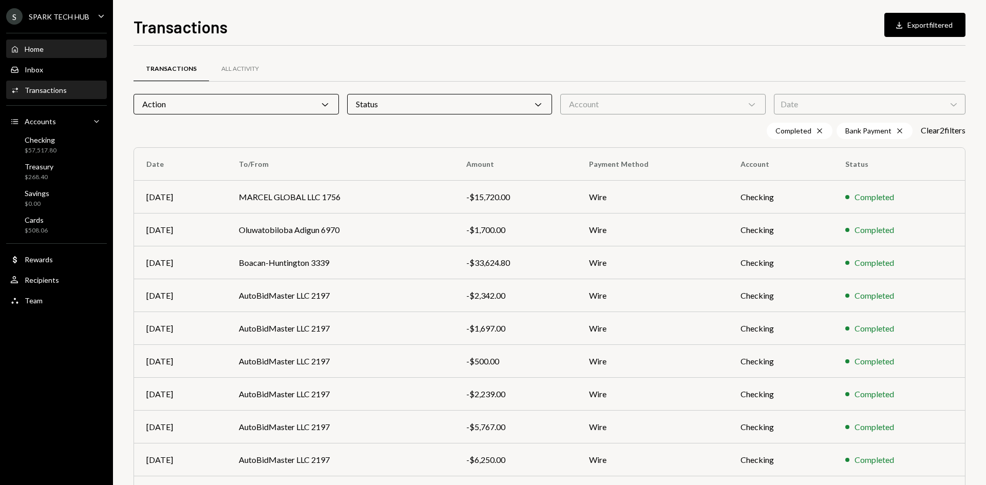
click at [77, 53] on div "Home Home" at bounding box center [56, 49] width 92 height 9
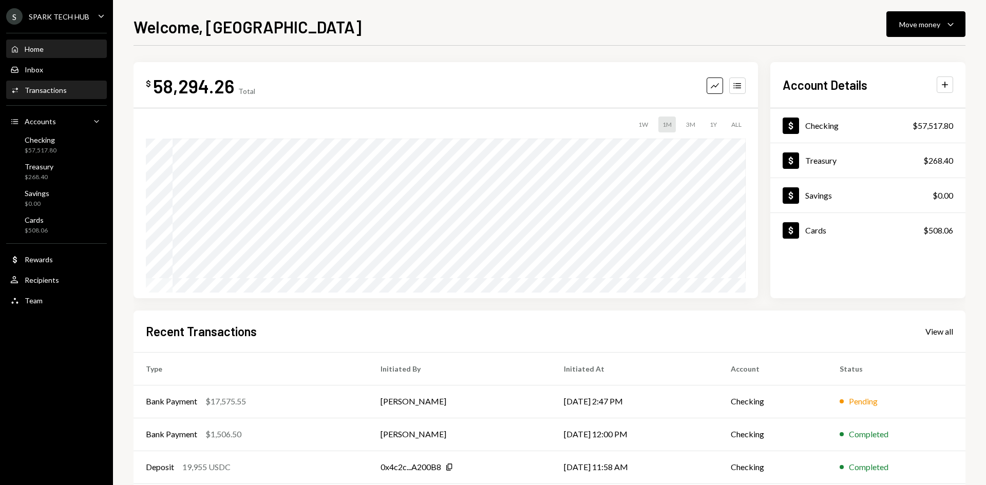
click at [63, 92] on div "Transactions" at bounding box center [46, 90] width 42 height 9
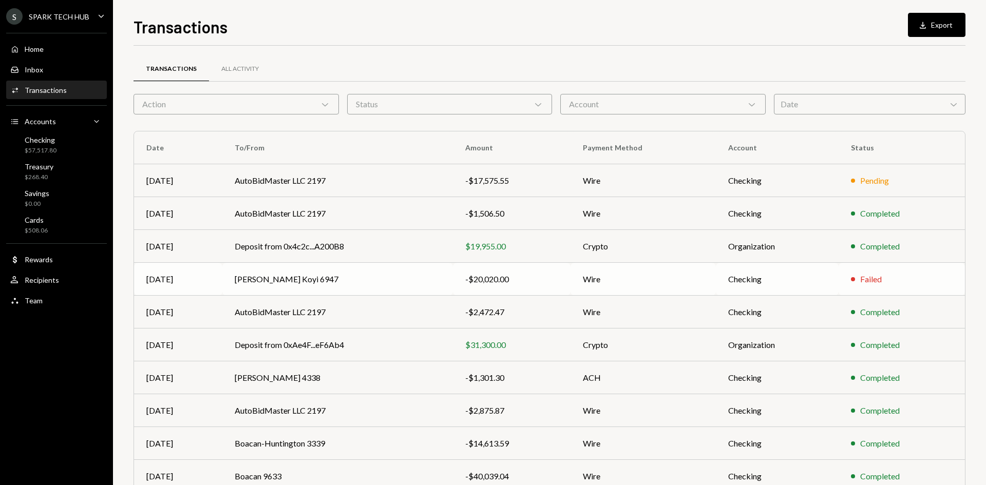
click at [446, 276] on td "[PERSON_NAME] Koyi 6947" at bounding box center [337, 279] width 231 height 33
